Goal: Task Accomplishment & Management: Use online tool/utility

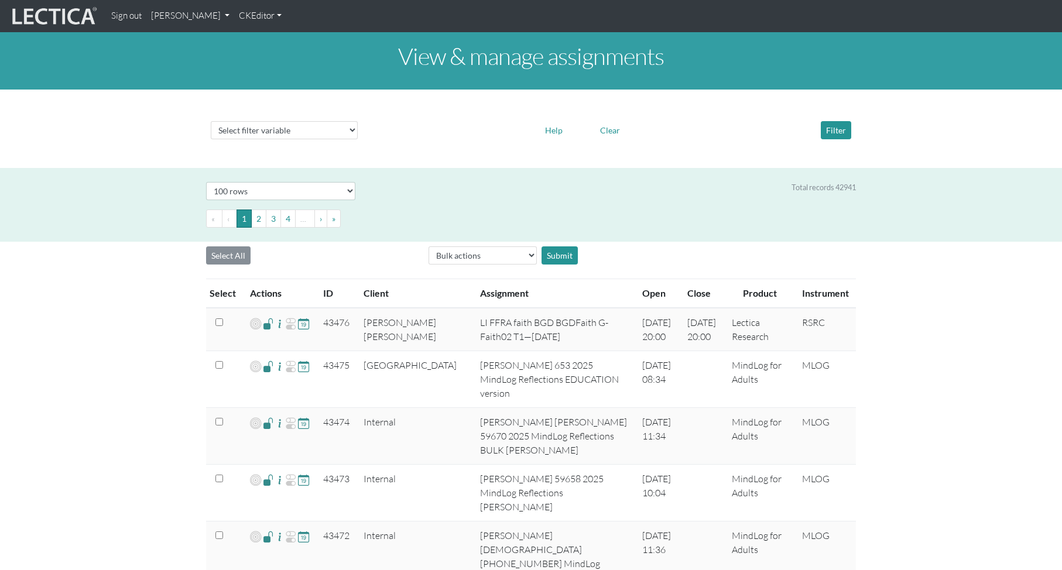
select select "100"
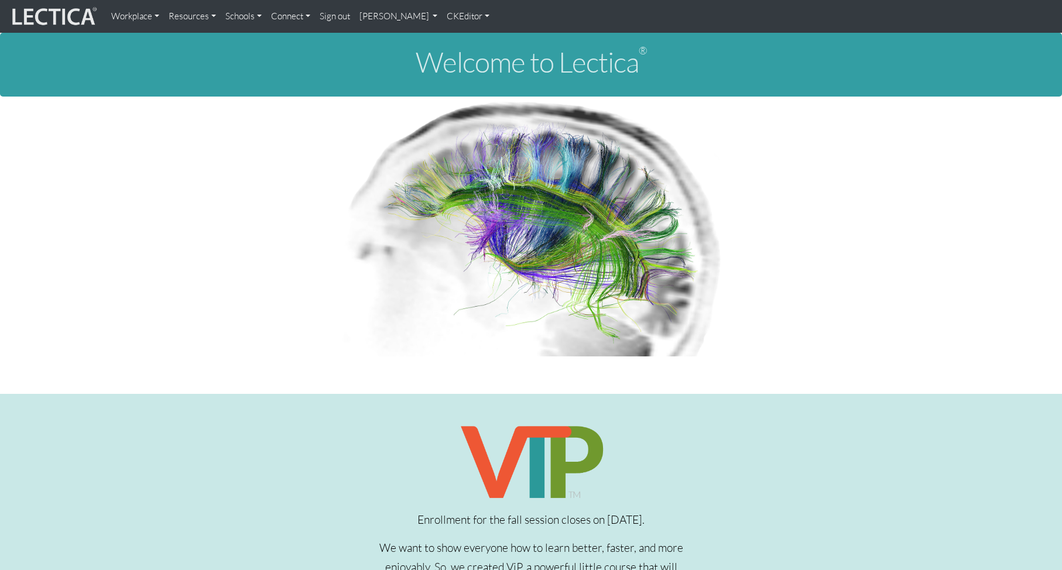
click at [377, 17] on link "[PERSON_NAME]" at bounding box center [399, 16] width 88 height 23
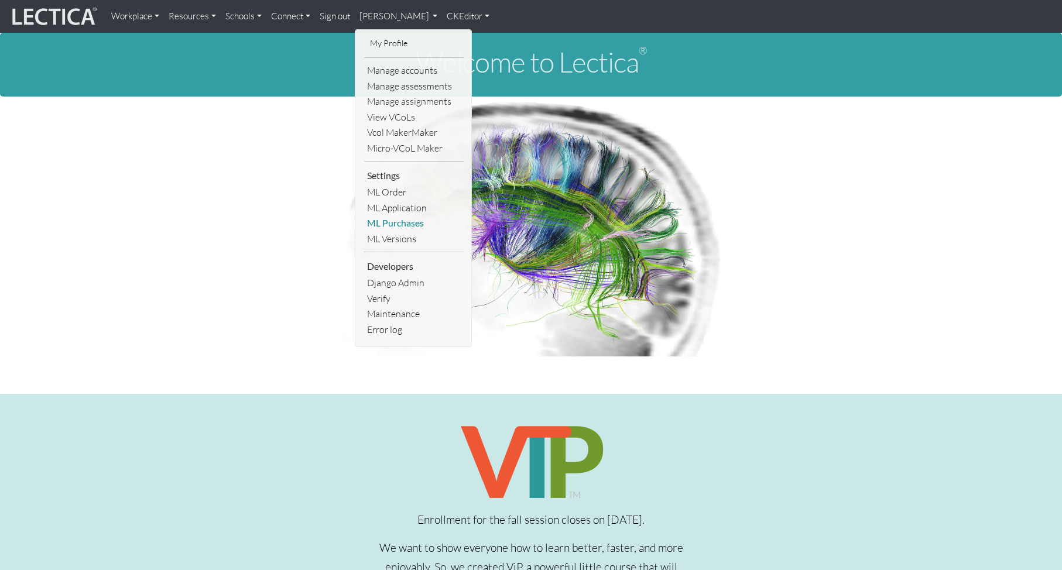
click at [402, 224] on link "ML Purchases" at bounding box center [414, 224] width 100 height 16
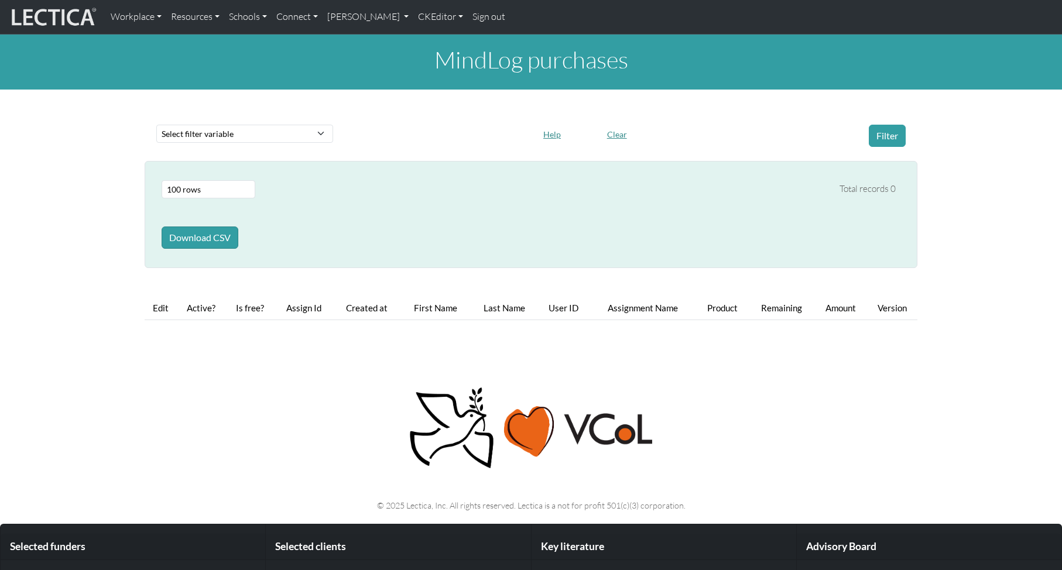
select select "100"
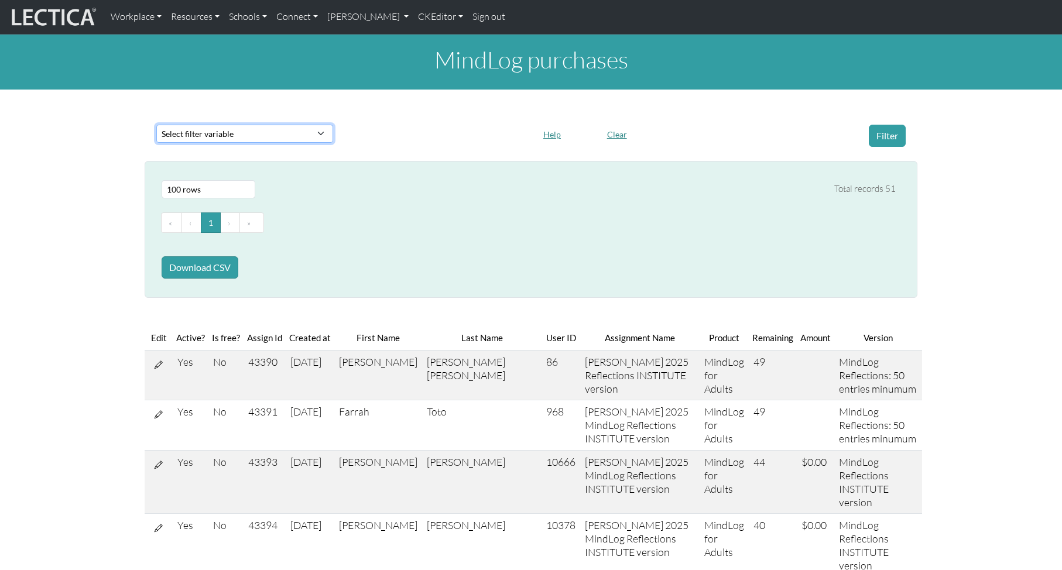
click at [245, 129] on select "Select filter variable First name Last name Version User ID Amount Created at P…" at bounding box center [244, 134] width 177 height 18
select select "first_name"
click at [156, 143] on select "Select filter variable First name Last name Version User ID Amount Created at P…" at bounding box center [244, 134] width 177 height 18
select select
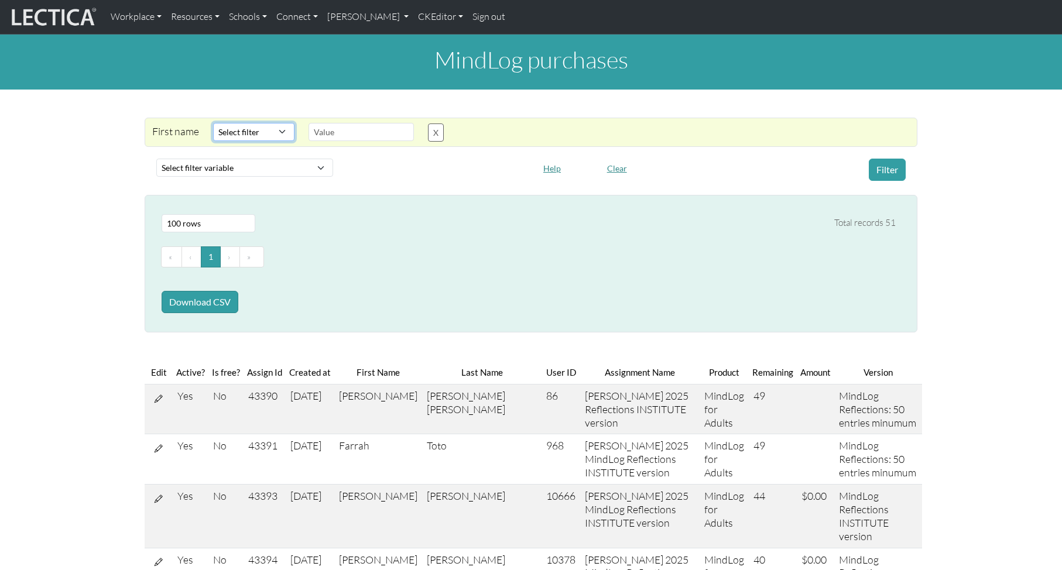
click at [249, 131] on select "Select filter Contains Equals Does not equal Starts with Ends with Matches regex" at bounding box center [253, 132] width 81 height 18
select select "icontains"
click at [213, 123] on select "Select filter Contains Equals Does not equal Starts with Ends with Matches regex" at bounding box center [253, 132] width 81 height 18
click at [336, 132] on input "text" at bounding box center [361, 132] width 105 height 18
click at [309, 125] on input "text" at bounding box center [361, 132] width 105 height 18
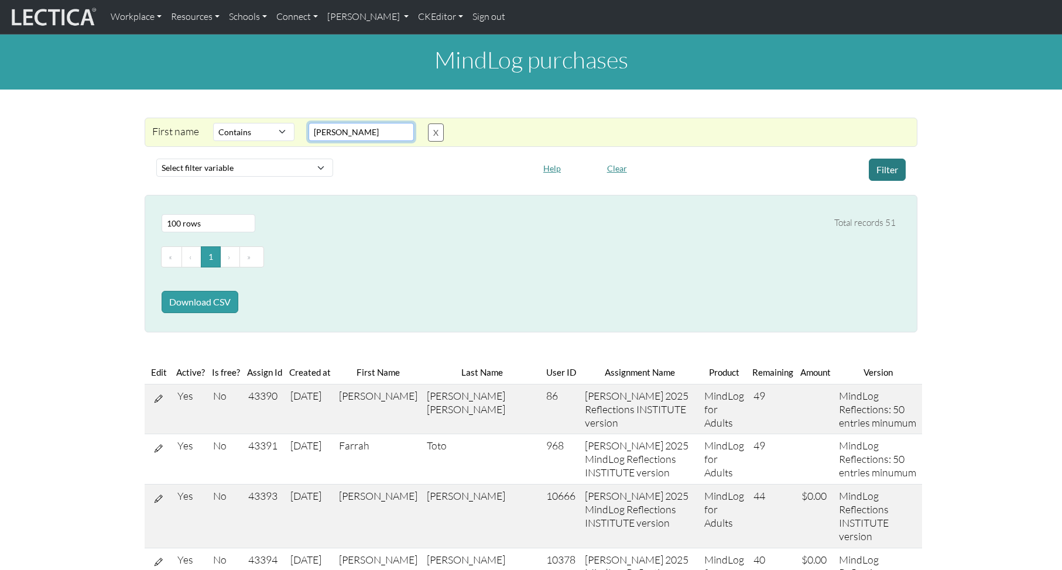
type input "Francis"
click at [883, 169] on button "Filter" at bounding box center [887, 170] width 37 height 22
